Goal: Consume media (video, audio): Consume media (video, audio)

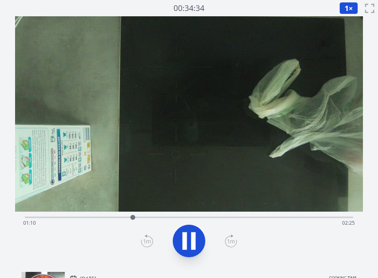
click at [194, 220] on div "Time elapsed: 01:10 Time remaining: 02:25" at bounding box center [189, 223] width 332 height 13
drag, startPoint x: 220, startPoint y: 220, endPoint x: 229, endPoint y: 220, distance: 8.6
click at [221, 220] on div "Time elapsed: 01:51 Time remaining: 01:44" at bounding box center [189, 223] width 332 height 13
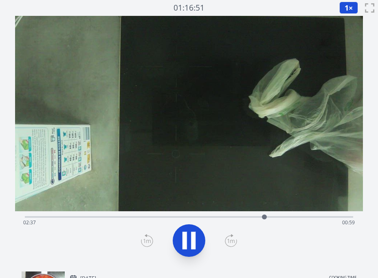
drag, startPoint x: 318, startPoint y: 219, endPoint x: 332, endPoint y: 217, distance: 14.5
click at [319, 219] on div "Time elapsed: 02:37 Time remaining: 00:59" at bounding box center [189, 222] width 332 height 13
click at [330, 218] on div "Time elapsed: 03:13 Time remaining: 00:23" at bounding box center [189, 222] width 332 height 13
click at [319, 218] on div "Time elapsed: 03:21 Time remaining: 00:14" at bounding box center [189, 222] width 332 height 13
click at [202, 239] on button at bounding box center [189, 241] width 33 height 33
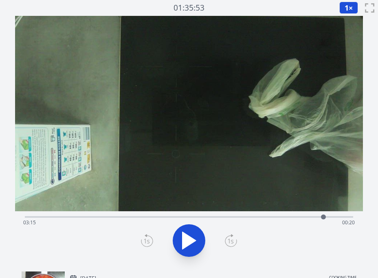
click at [250, 219] on div "Time elapsed: 03:15 Time remaining: 00:20" at bounding box center [189, 222] width 332 height 13
click at [267, 217] on div "Time elapsed: 02:27 Time remaining: 01:08" at bounding box center [189, 222] width 332 height 13
click at [325, 217] on div "Time elapsed: 02:38 Time remaining: 00:57" at bounding box center [189, 222] width 332 height 13
click at [244, 217] on div "Time elapsed: 03:18 Time remaining: 00:18" at bounding box center [189, 222] width 332 height 13
click at [153, 222] on div "Time elapsed: 02:23 Time remaining: 01:12" at bounding box center [189, 222] width 332 height 13
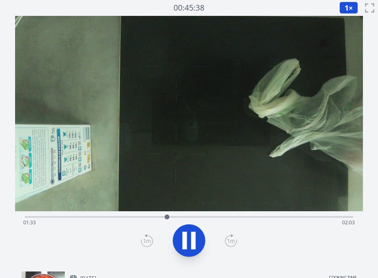
click at [220, 219] on div "Time elapsed: 01:33 Time remaining: 02:03" at bounding box center [189, 222] width 332 height 13
click at [183, 240] on icon at bounding box center [185, 241] width 4 height 18
click at [187, 243] on icon at bounding box center [189, 240] width 13 height 17
click at [191, 245] on icon at bounding box center [189, 240] width 23 height 23
click at [276, 217] on div "Time elapsed: 02:22 Time remaining: 01:14" at bounding box center [189, 222] width 332 height 13
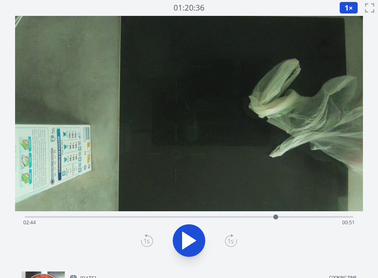
click at [313, 217] on div "Time elapsed: 02:44 Time remaining: 00:51" at bounding box center [189, 222] width 332 height 13
click at [333, 217] on div "Time elapsed: 03:08 Time remaining: 00:27" at bounding box center [189, 222] width 332 height 13
click at [198, 235] on icon at bounding box center [189, 240] width 23 height 23
click at [318, 217] on div "Time elapsed: 03:23 Time remaining: 00:13" at bounding box center [189, 222] width 332 height 13
click at [196, 238] on icon at bounding box center [189, 240] width 23 height 23
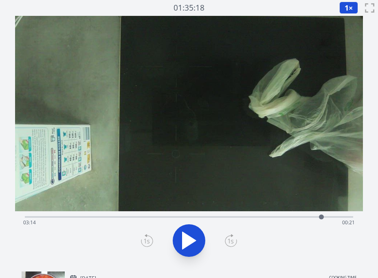
click at [196, 238] on icon at bounding box center [189, 240] width 23 height 23
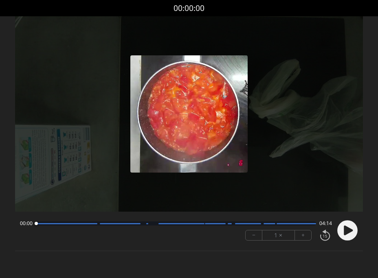
drag, startPoint x: 214, startPoint y: 244, endPoint x: 269, endPoint y: 231, distance: 56.9
click at [217, 244] on div "00:00 04:14 − 1 × +" at bounding box center [174, 231] width 315 height 28
click at [284, 193] on div at bounding box center [189, 114] width 348 height 196
click at [346, 234] on icon at bounding box center [348, 231] width 9 height 10
click at [301, 236] on button "+" at bounding box center [303, 236] width 16 height 10
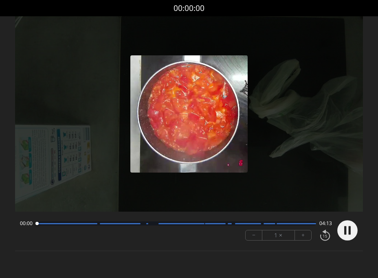
click at [301, 236] on button "+" at bounding box center [303, 236] width 16 height 10
click at [302, 236] on button "+" at bounding box center [303, 236] width 16 height 10
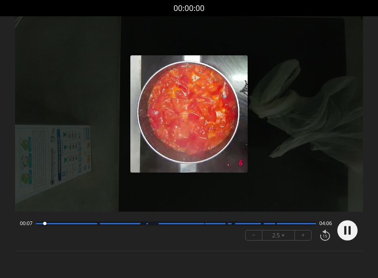
click at [257, 236] on button "−" at bounding box center [254, 236] width 17 height 10
click at [296, 233] on button "+" at bounding box center [303, 236] width 16 height 10
click at [303, 235] on button "+" at bounding box center [303, 236] width 16 height 10
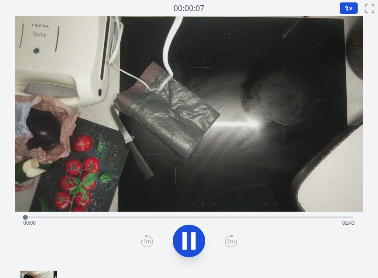
click at [186, 216] on div "Time elapsed: 00:00 Time remaining: 02:43" at bounding box center [189, 217] width 328 height 10
click at [350, 5] on button "1 ×" at bounding box center [348, 8] width 19 height 12
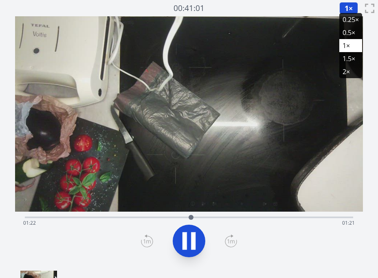
click at [348, 74] on li "2×" at bounding box center [350, 71] width 23 height 13
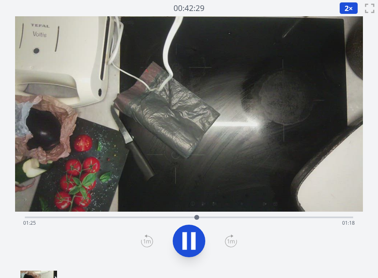
click at [273, 220] on div "Time elapsed: 01:25 Time remaining: 01:18" at bounding box center [189, 223] width 332 height 13
click at [225, 216] on div "Time elapsed: 02:04 Time remaining: 00:39" at bounding box center [189, 217] width 328 height 10
click at [272, 216] on div "Time elapsed: 01:39 Time remaining: 01:03" at bounding box center [189, 217] width 328 height 10
click at [319, 218] on div "Time elapsed: 02:09 Time remaining: 00:33" at bounding box center [189, 223] width 332 height 13
click at [295, 218] on div "Time elapsed: 02:30 Time remaining: 00:13" at bounding box center [189, 223] width 332 height 13
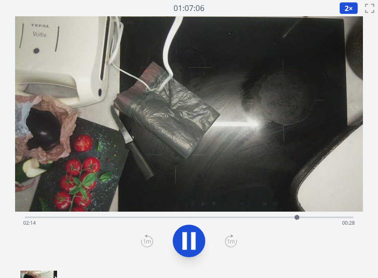
click at [334, 217] on div "Time elapsed: 02:14 Time remaining: 00:28" at bounding box center [189, 223] width 332 height 13
click at [339, 217] on div at bounding box center [336, 217] width 12 height 12
drag, startPoint x: 289, startPoint y: 218, endPoint x: 304, endPoint y: 218, distance: 14.7
click at [290, 218] on div "Time elapsed: 02:38 Time remaining: 00:05" at bounding box center [189, 223] width 332 height 13
click at [325, 217] on div "Time elapsed: 02:11 Time remaining: 00:31" at bounding box center [189, 223] width 332 height 13
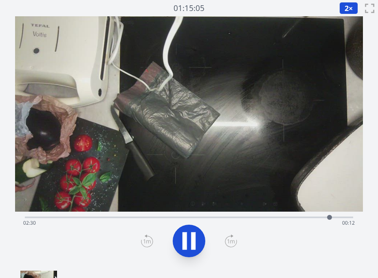
click at [312, 218] on div "Time elapsed: 02:30 Time remaining: 00:12" at bounding box center [189, 223] width 332 height 13
click at [306, 218] on div "Time elapsed: 02:24 Time remaining: 00:19" at bounding box center [189, 223] width 332 height 13
click at [183, 240] on icon at bounding box center [185, 242] width 4 height 18
click at [335, 220] on div "Time elapsed: 02:24 Time remaining: 00:18" at bounding box center [189, 223] width 332 height 13
click at [188, 240] on icon at bounding box center [189, 241] width 13 height 17
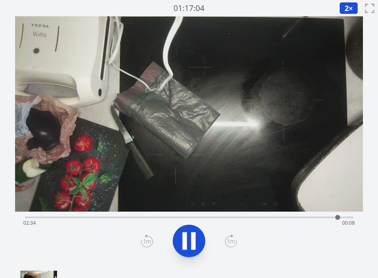
click at [188, 240] on icon at bounding box center [189, 241] width 23 height 23
click at [191, 241] on icon at bounding box center [189, 241] width 13 height 17
click at [191, 241] on icon at bounding box center [193, 242] width 4 height 18
click at [346, 218] on div at bounding box center [342, 217] width 12 height 12
click at [192, 241] on icon at bounding box center [189, 241] width 13 height 17
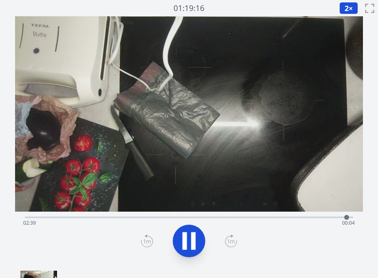
click at [192, 241] on icon at bounding box center [193, 242] width 4 height 18
